Goal: Find specific page/section: Find specific page/section

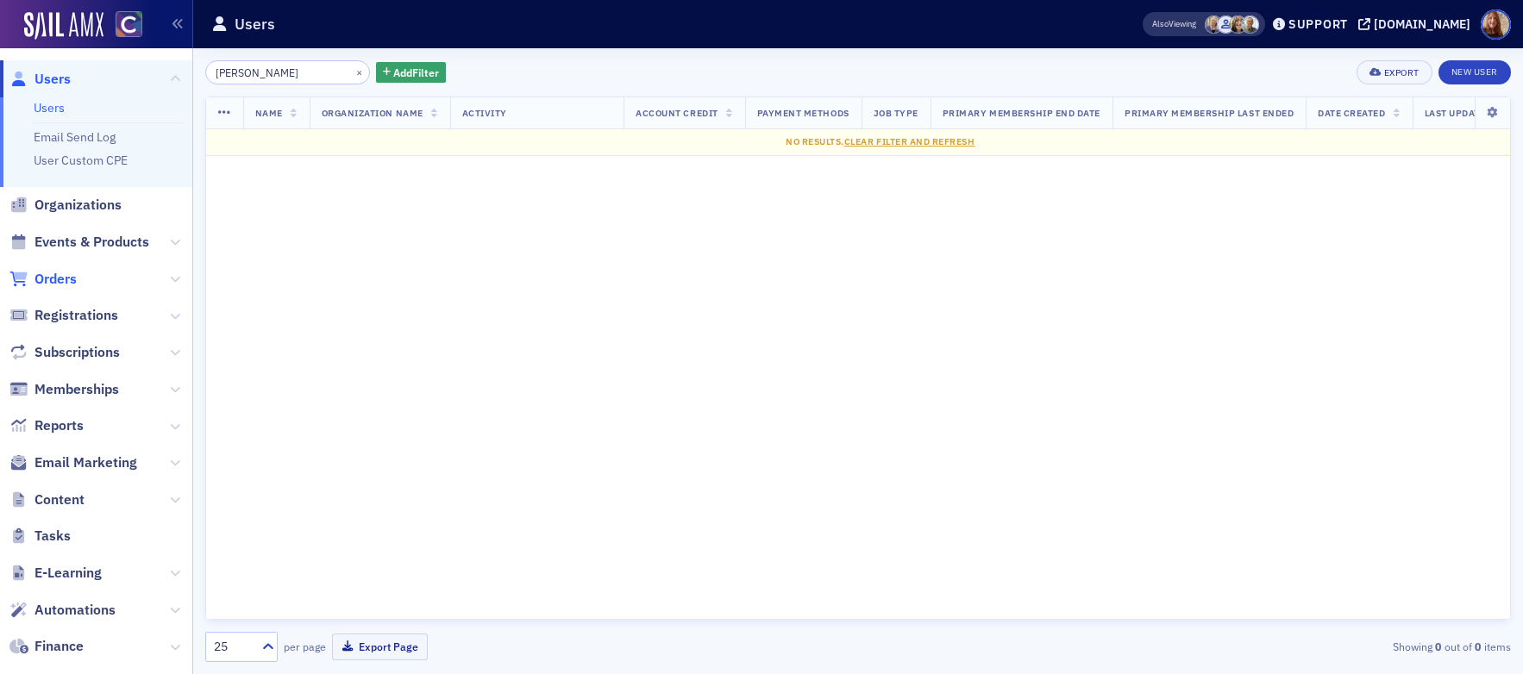
click at [55, 285] on span "Orders" at bounding box center [55, 279] width 42 height 19
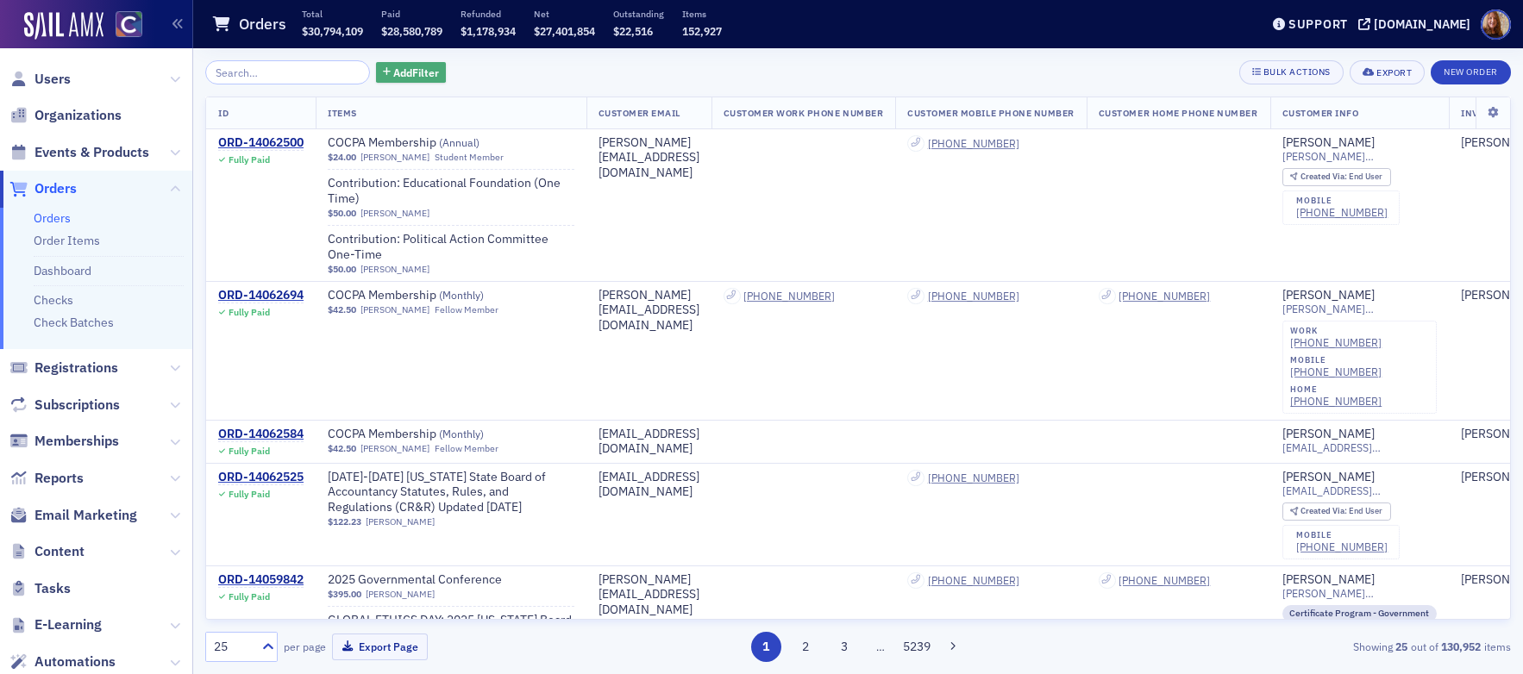
click at [402, 74] on span "Add Filter" at bounding box center [416, 73] width 46 height 16
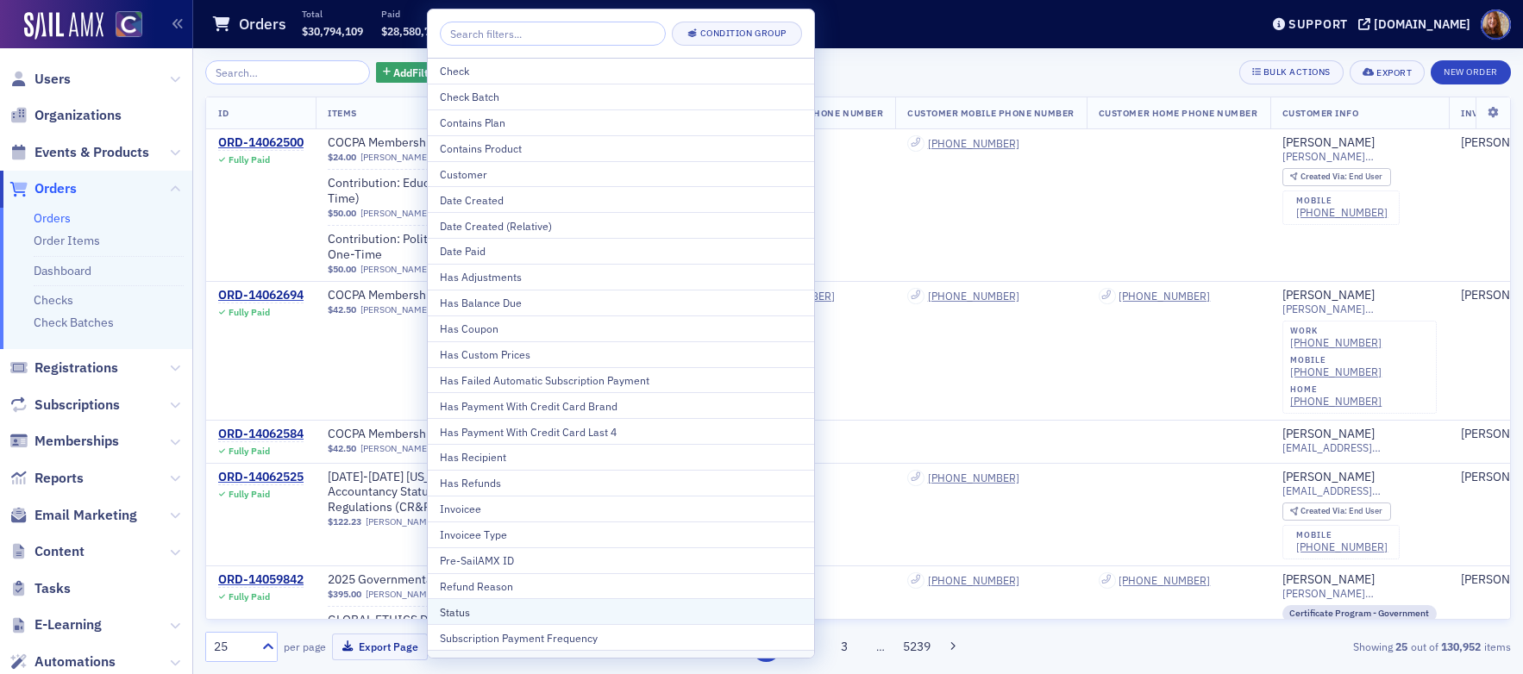
click at [495, 613] on div "Status" at bounding box center [621, 612] width 362 height 16
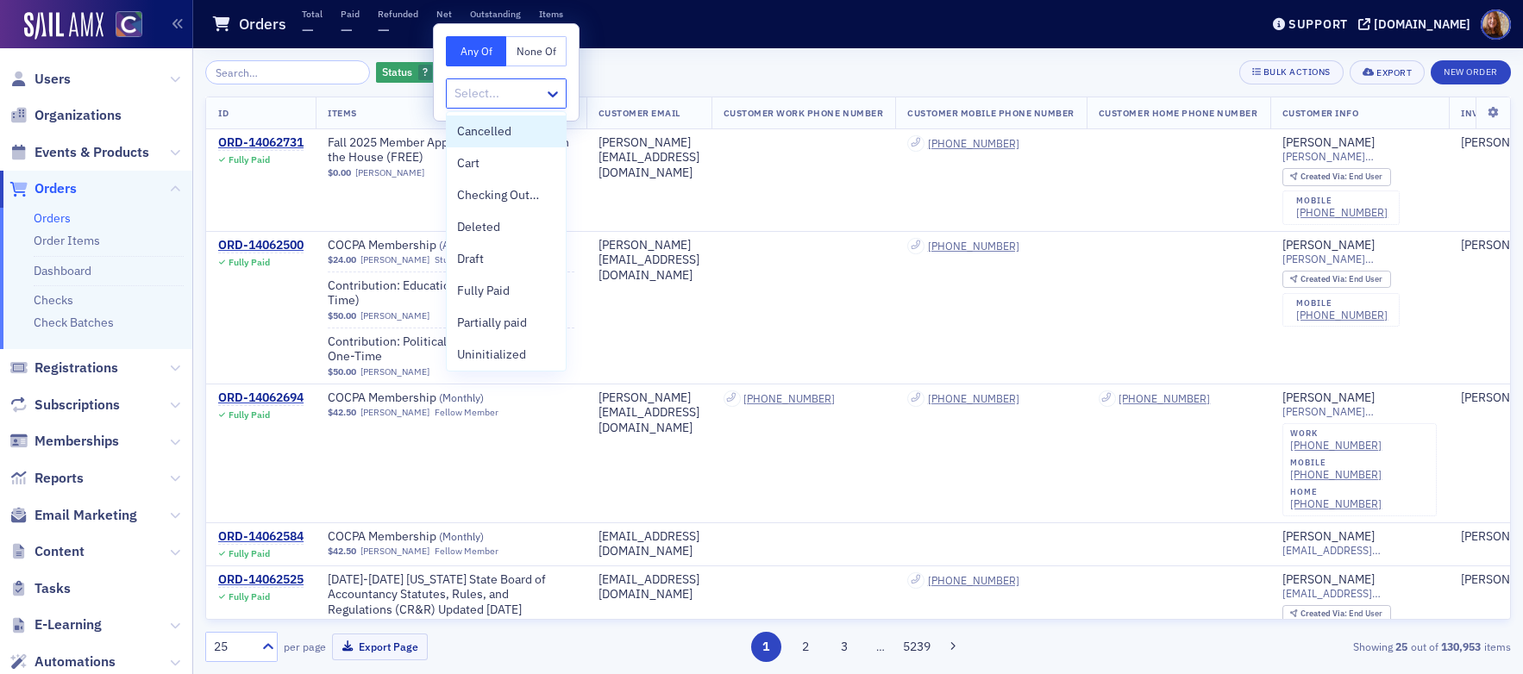
click at [491, 98] on div at bounding box center [498, 94] width 90 height 22
click at [484, 286] on span "Partially paid" at bounding box center [492, 287] width 70 height 18
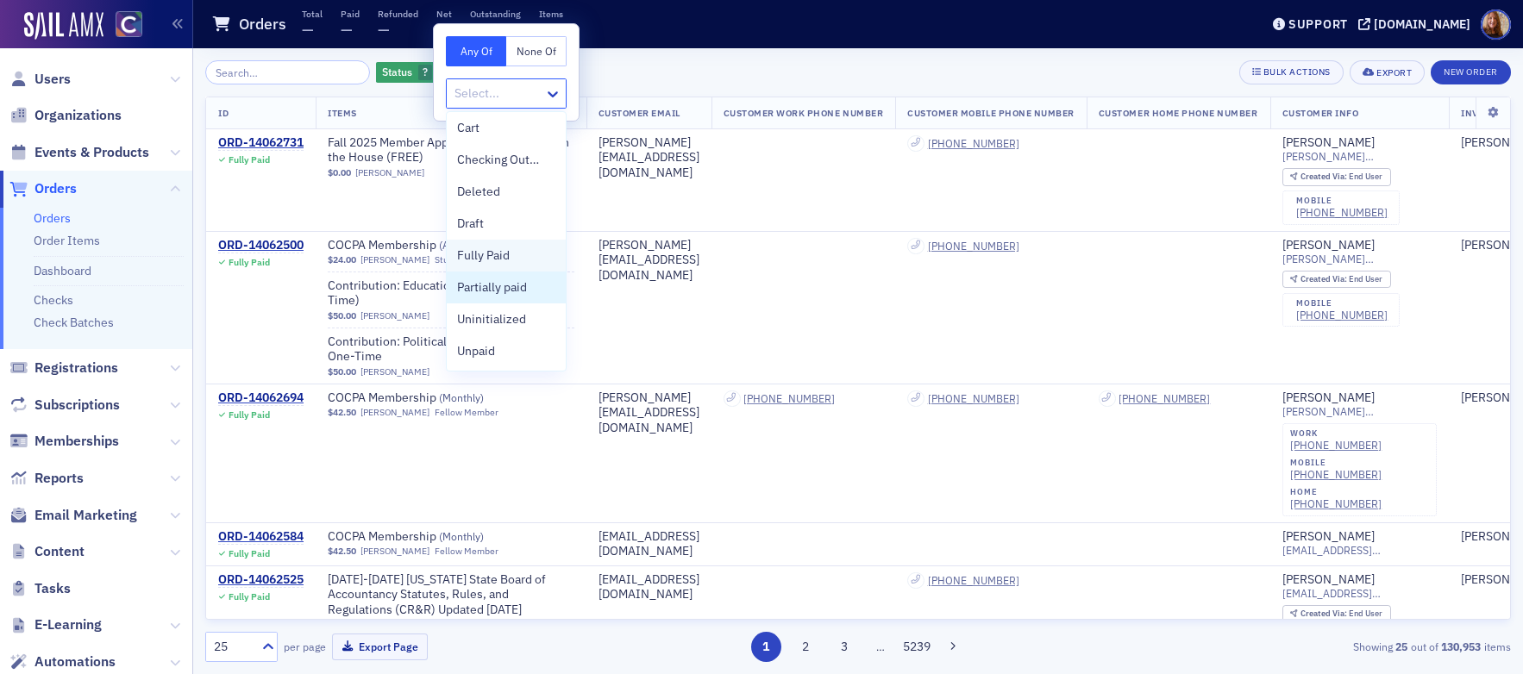
scroll to position [3, 0]
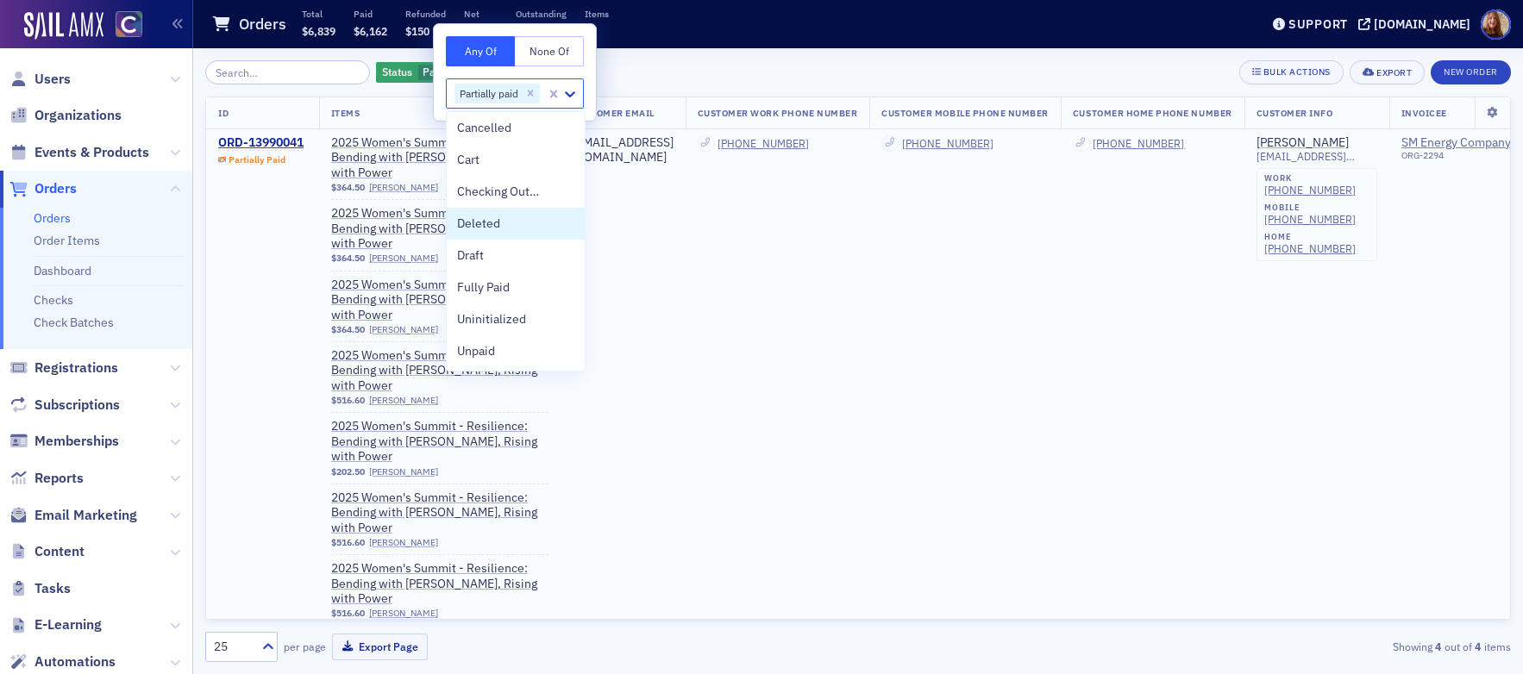
scroll to position [3, 0]
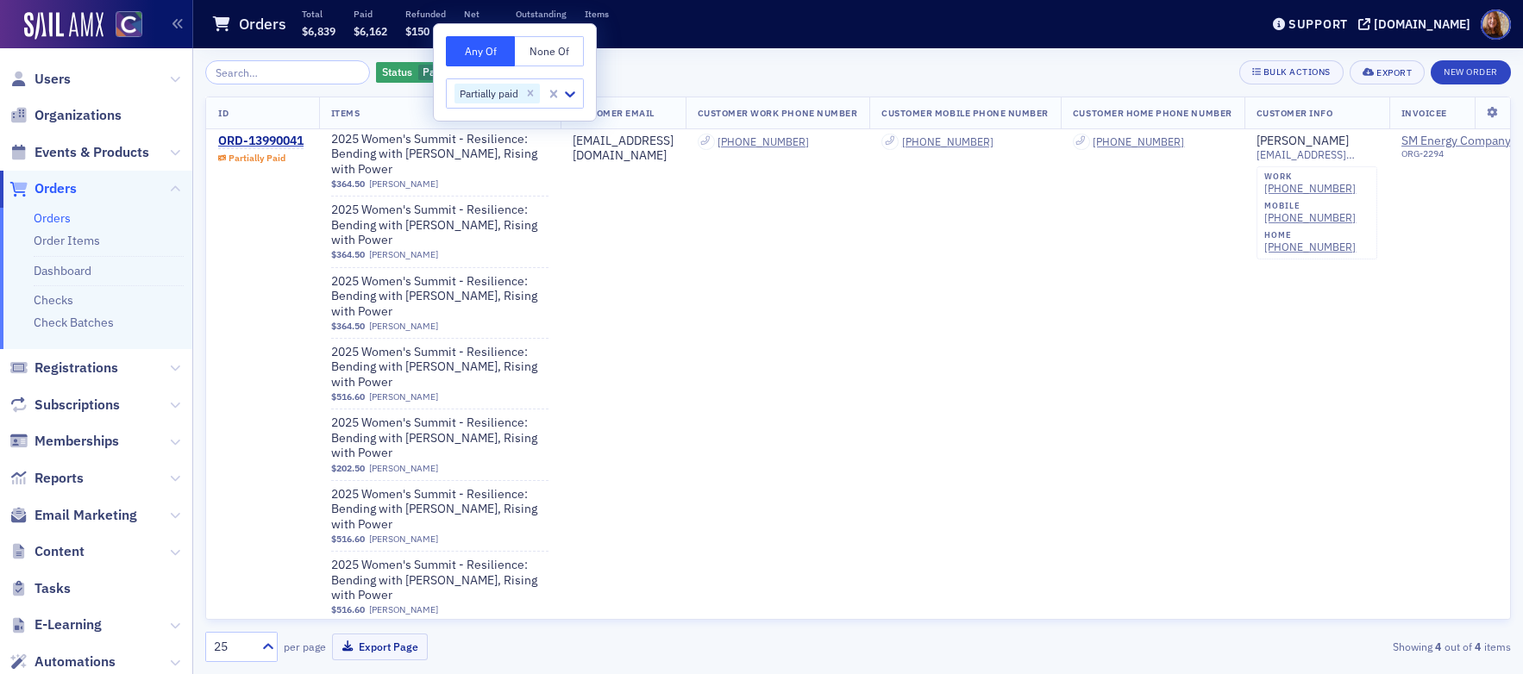
click at [941, 58] on div "Status Partially paid Add Filter Bulk Actions Export New Order ID Items Custome…" at bounding box center [857, 361] width 1305 height 626
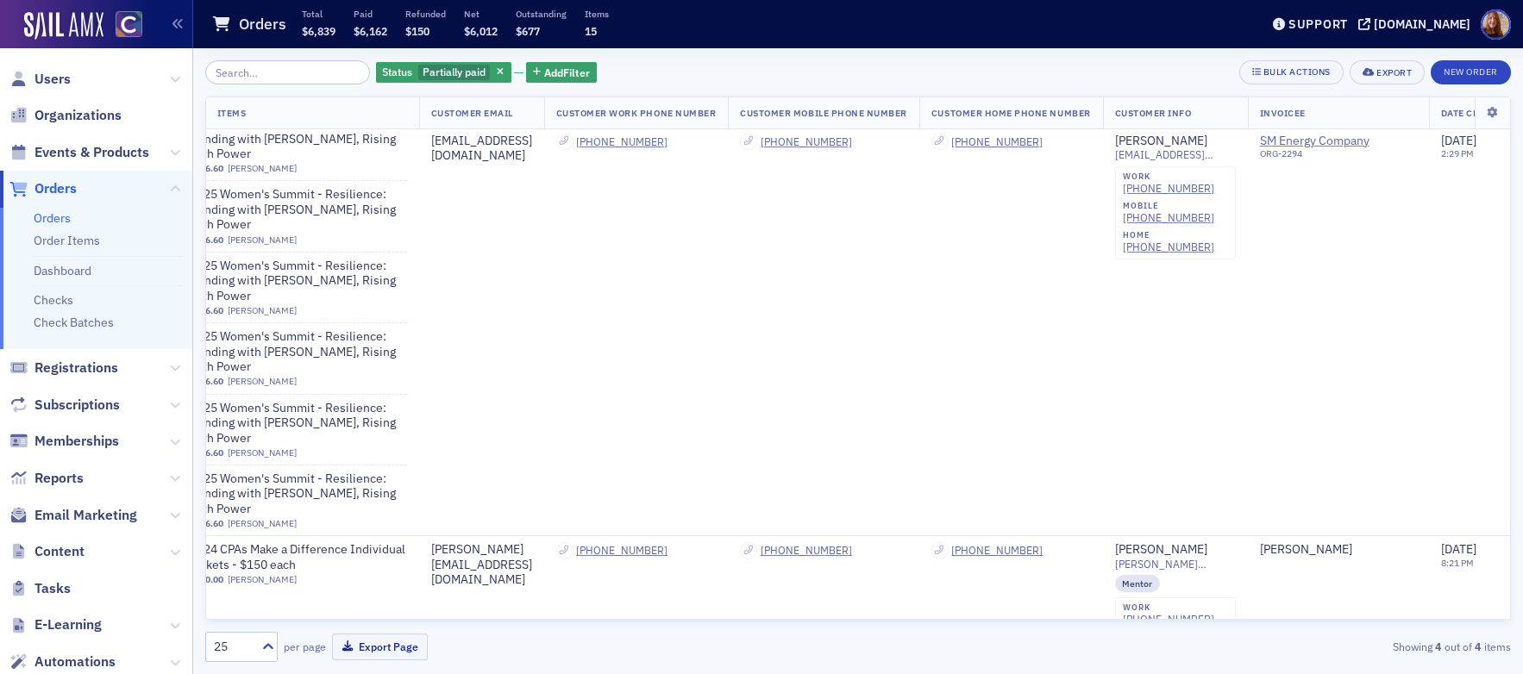
scroll to position [445, 0]
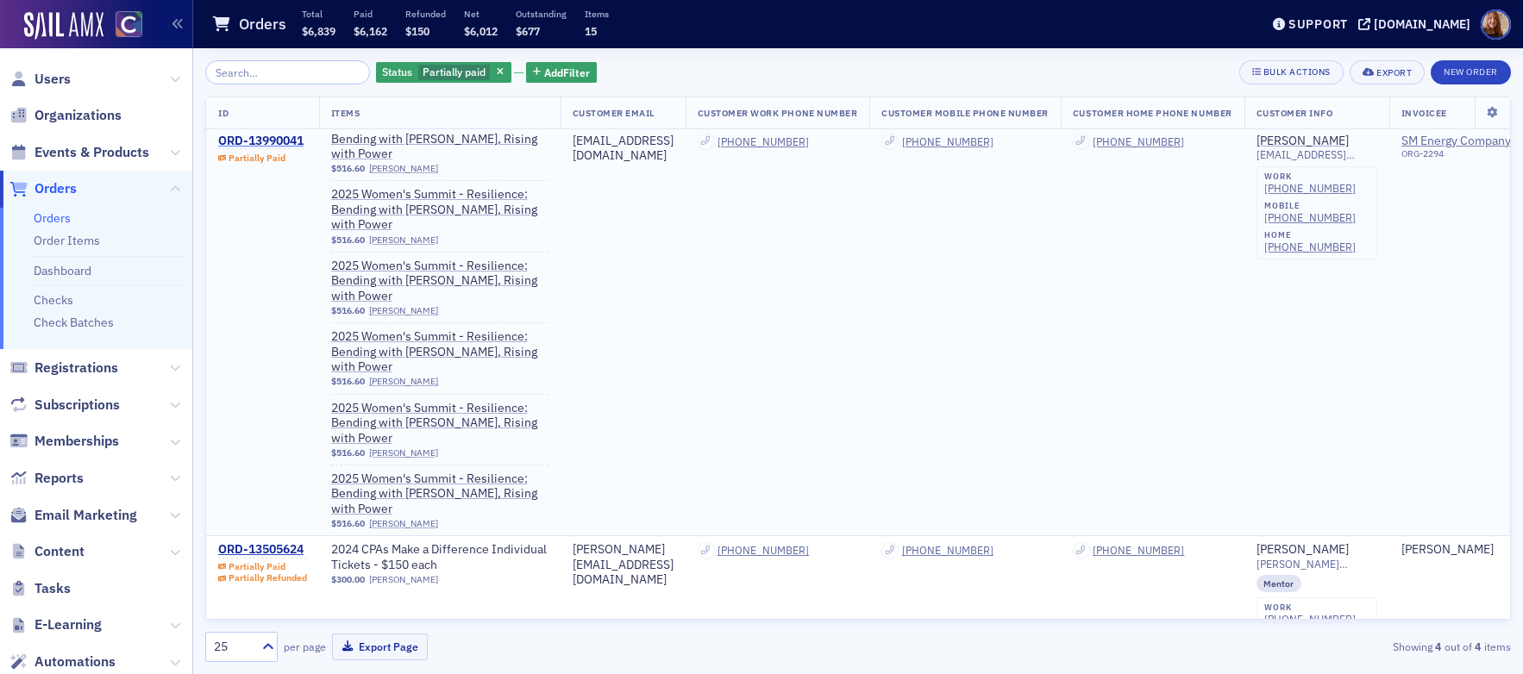
click at [265, 134] on div "ORD-13990041" at bounding box center [260, 142] width 85 height 16
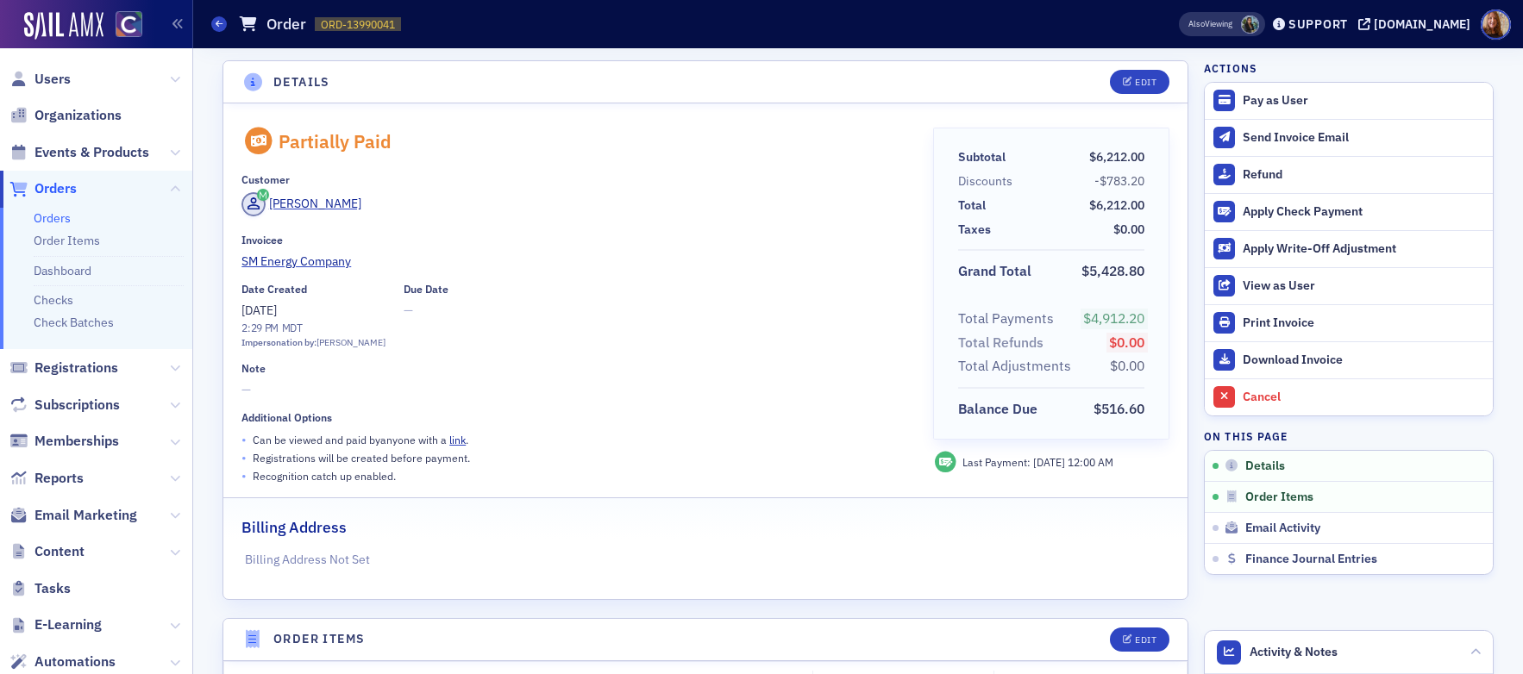
click at [591, 246] on div "Invoicee" at bounding box center [574, 240] width 666 height 13
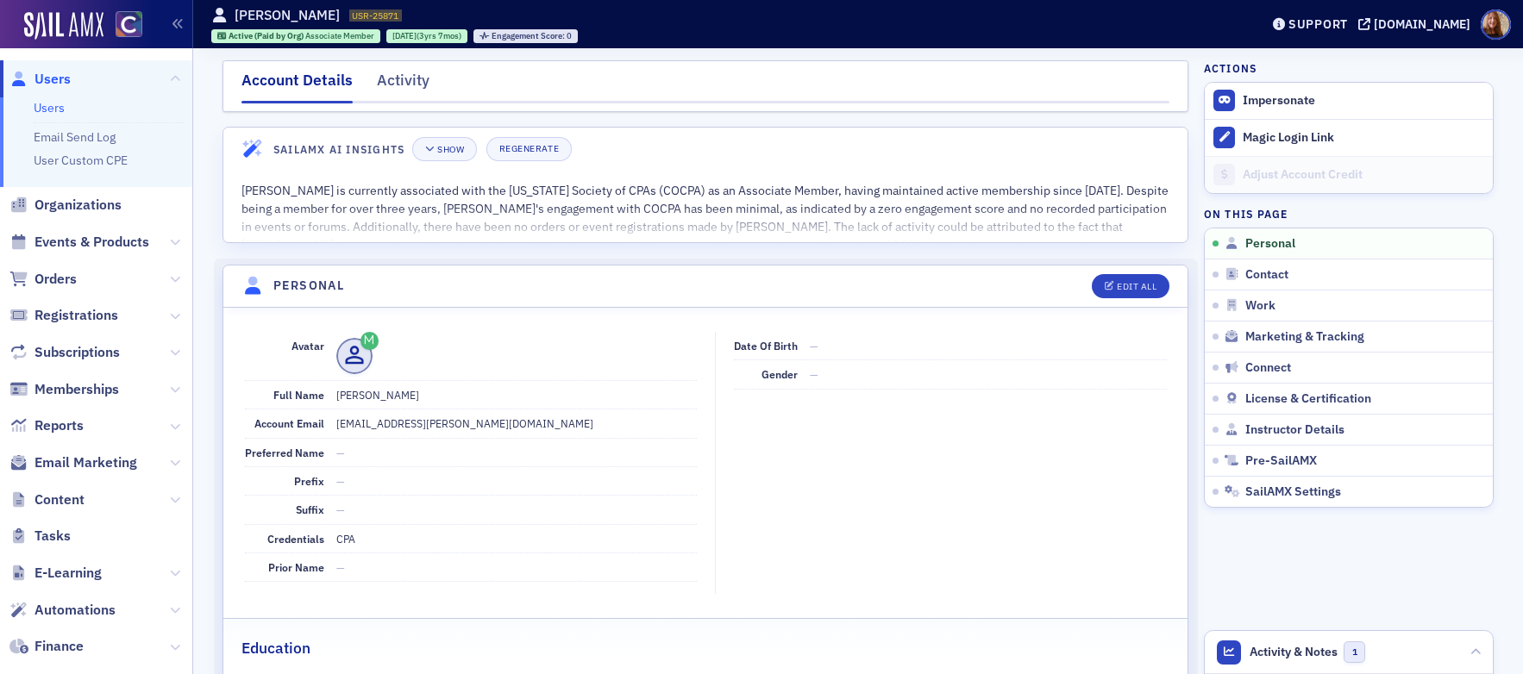
click at [62, 111] on link "Users" at bounding box center [49, 108] width 31 height 16
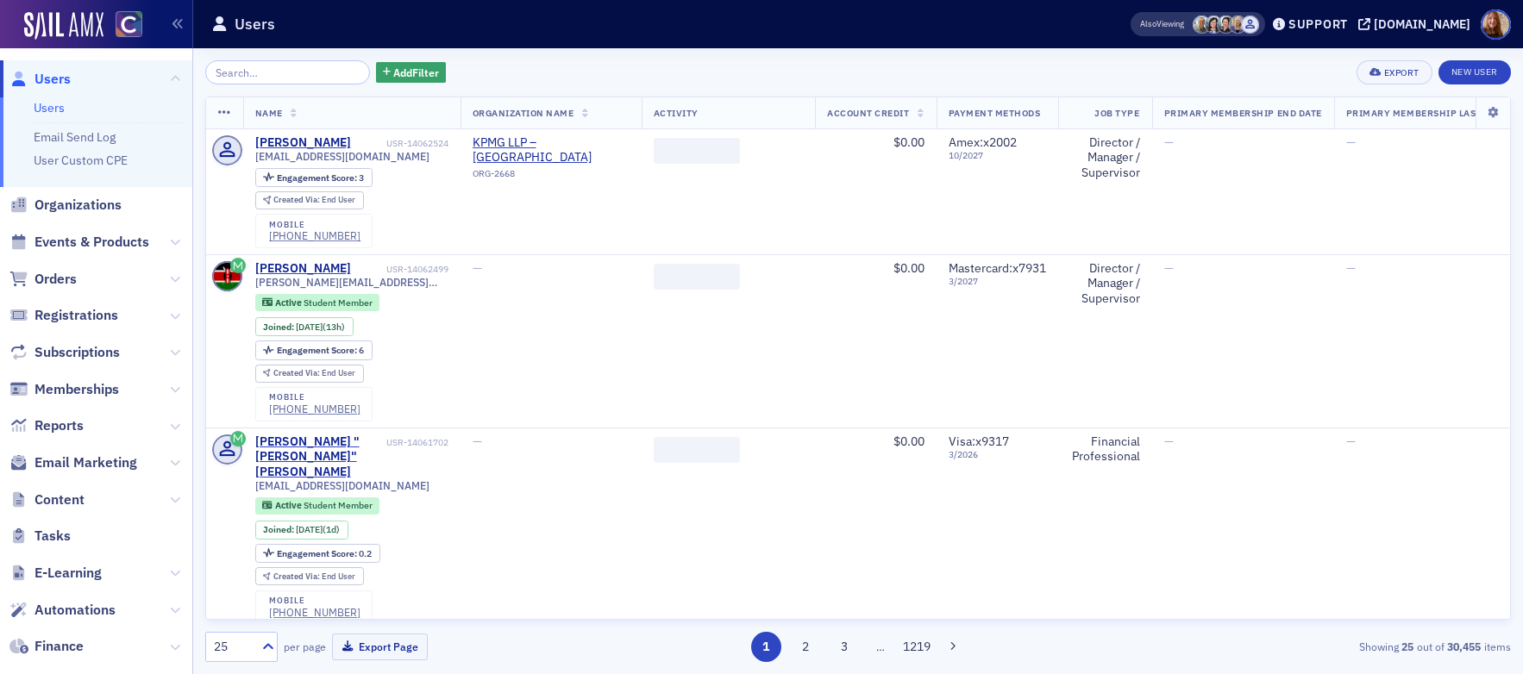
click at [267, 80] on input "search" at bounding box center [287, 72] width 165 height 24
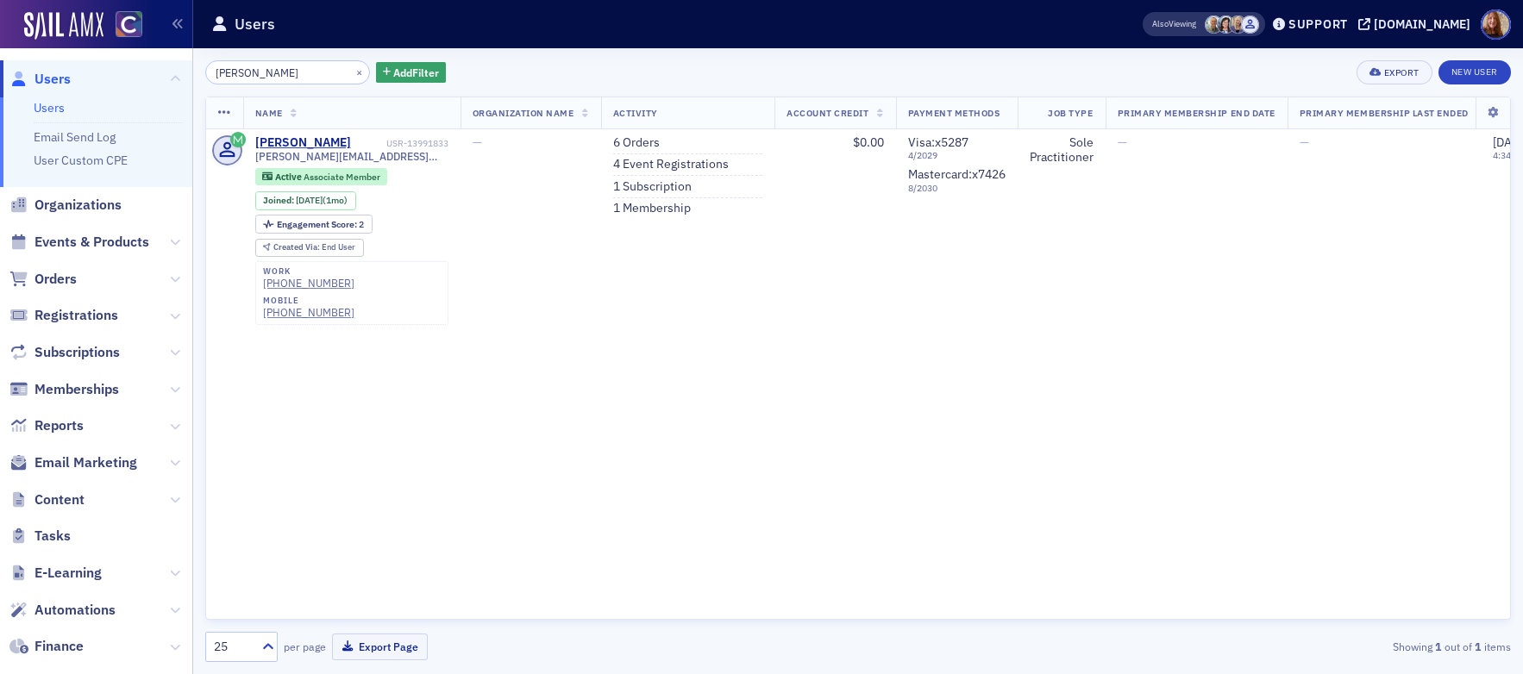
type input "[PERSON_NAME]"
